Goal: Find specific page/section

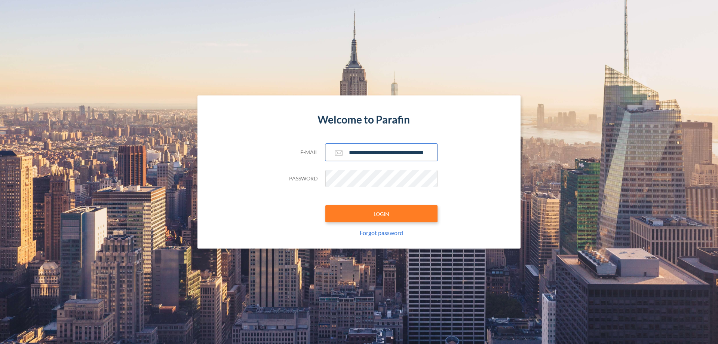
type input "**********"
click at [381, 214] on button "LOGIN" at bounding box center [381, 213] width 112 height 17
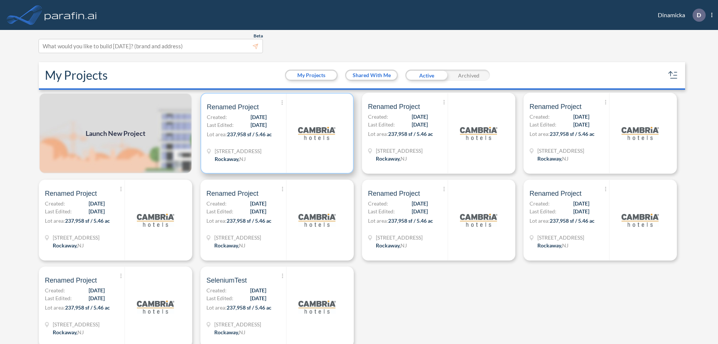
scroll to position [2, 0]
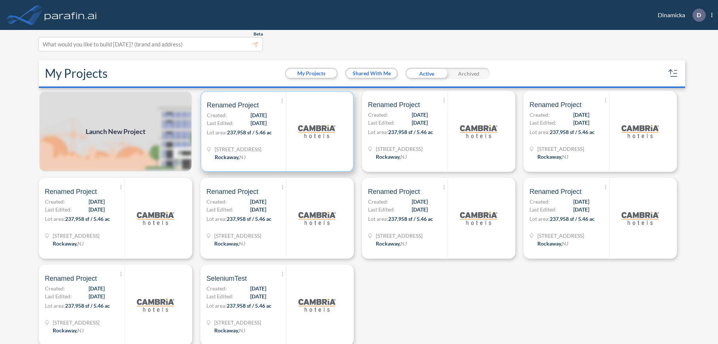
click at [276, 131] on p "Lot area: 237,958 sf / 5.46 ac" at bounding box center [246, 133] width 79 height 11
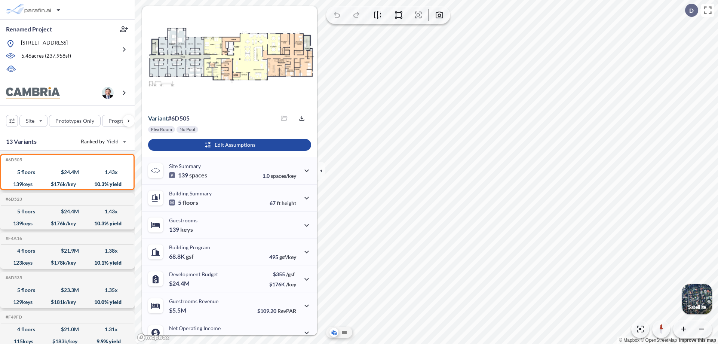
scroll to position [38, 0]
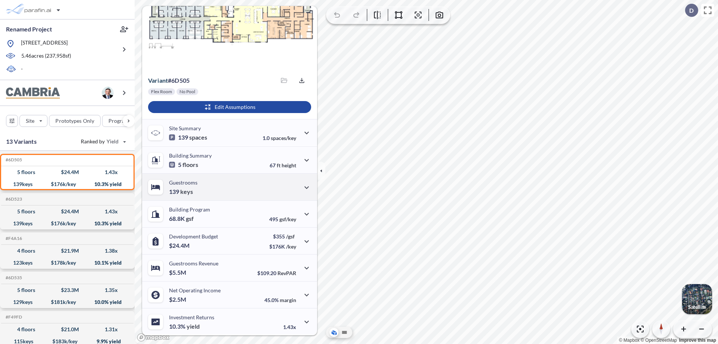
click at [229, 187] on div "Guestrooms 139 keys" at bounding box center [229, 186] width 175 height 27
